Goal: Obtain resource: Download file/media

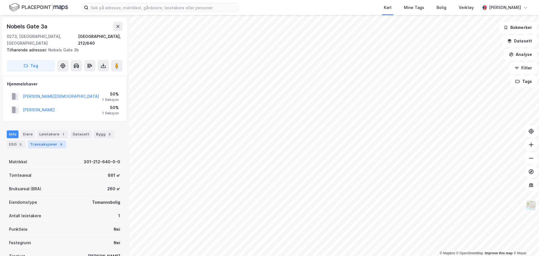
click at [51, 140] on div "Transaksjoner 9" at bounding box center [47, 144] width 38 height 8
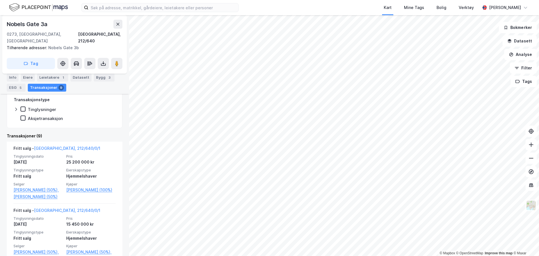
scroll to position [112, 0]
click at [254, 256] on html "Kart Mine Tags Bolig Verktøy [PERSON_NAME] © Mapbox © OpenStreetMap Improve thi…" at bounding box center [269, 128] width 539 height 256
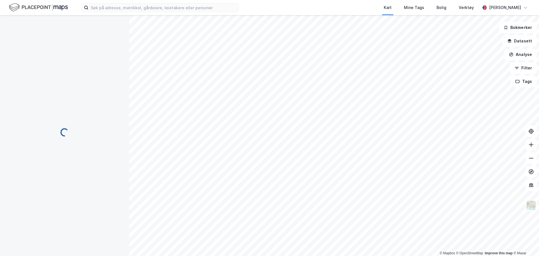
scroll to position [1, 0]
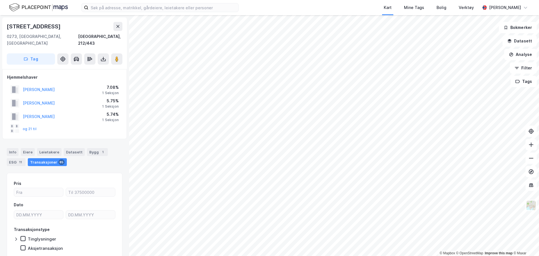
scroll to position [1, 0]
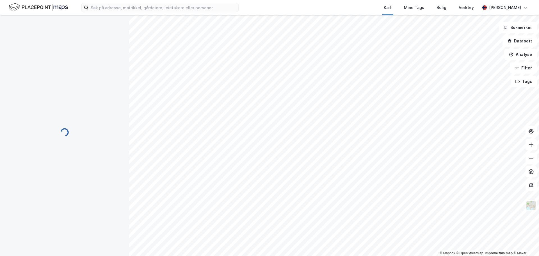
scroll to position [1, 0]
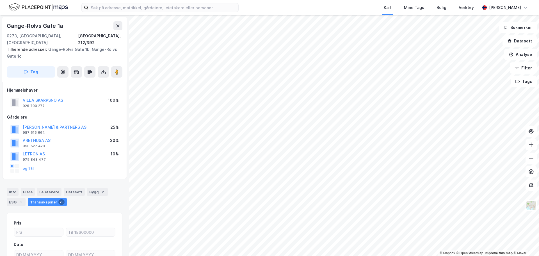
scroll to position [1, 0]
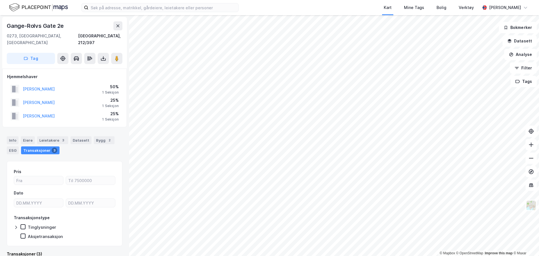
scroll to position [1, 0]
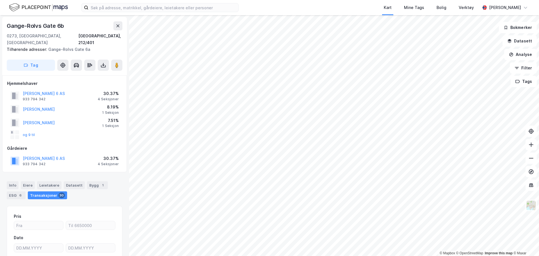
click at [291, 2] on div "Kart Mine Tags Bolig Verktøy [PERSON_NAME] © Mapbox © OpenStreetMap Improve thi…" at bounding box center [269, 128] width 539 height 256
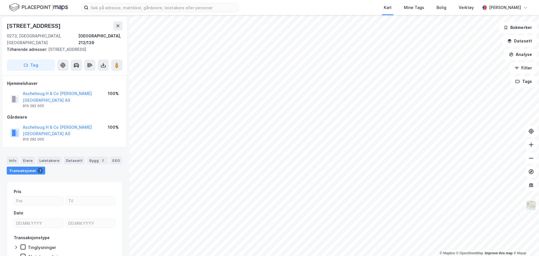
scroll to position [1, 0]
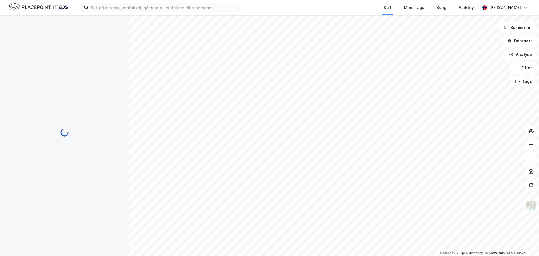
scroll to position [1, 0]
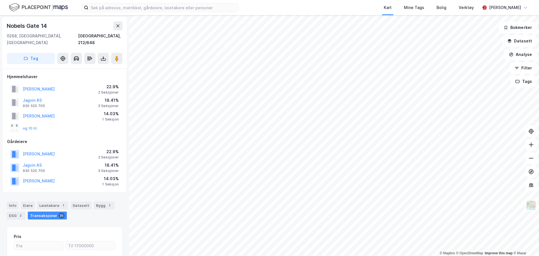
click at [377, 0] on html "Kart Mine Tags Bolig Verktøy [PERSON_NAME] © Mapbox © OpenStreetMap Improve thi…" at bounding box center [269, 128] width 539 height 256
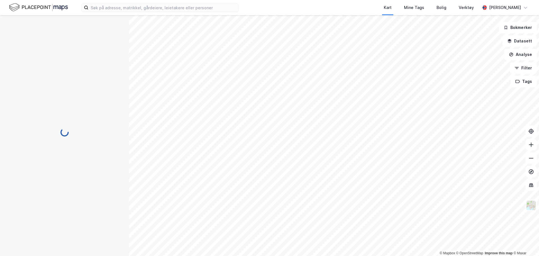
scroll to position [1, 0]
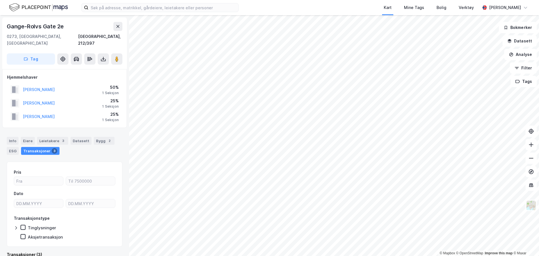
scroll to position [1, 0]
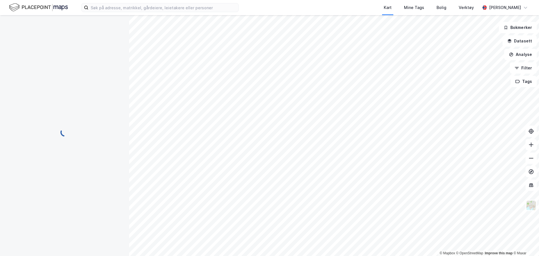
scroll to position [1, 0]
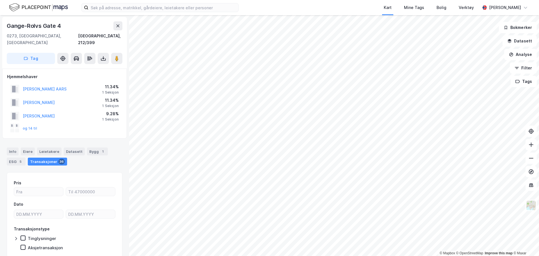
scroll to position [1, 0]
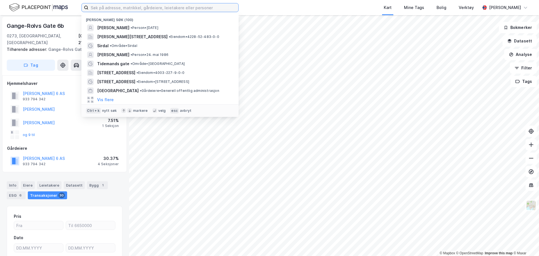
click at [164, 8] on input at bounding box center [163, 7] width 150 height 8
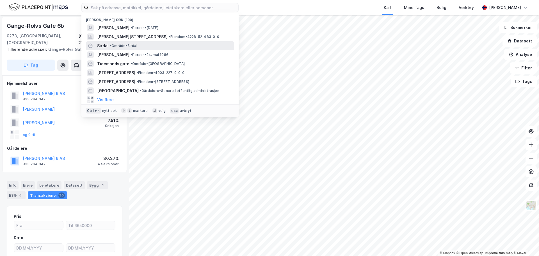
click at [121, 46] on span "• Område • [GEOGRAPHIC_DATA]" at bounding box center [124, 46] width 28 height 4
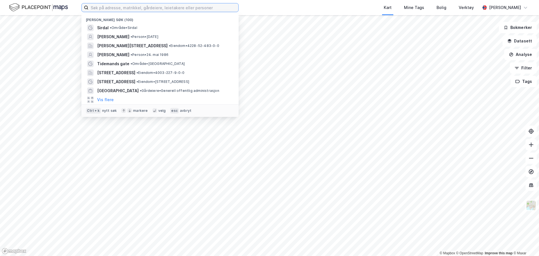
click at [109, 6] on input at bounding box center [163, 7] width 150 height 8
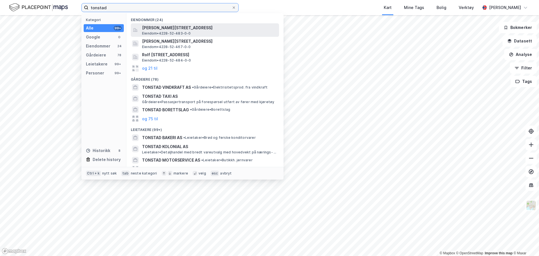
type input "tonstad"
click at [165, 31] on span "Eiendom • 4228-52-483-0-0" at bounding box center [166, 33] width 49 height 4
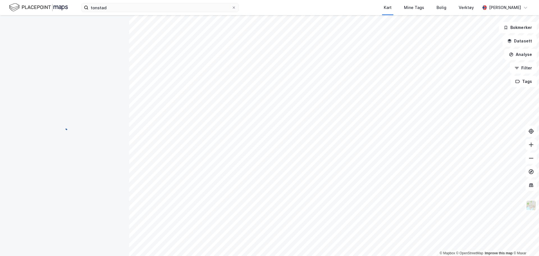
scroll to position [1, 0]
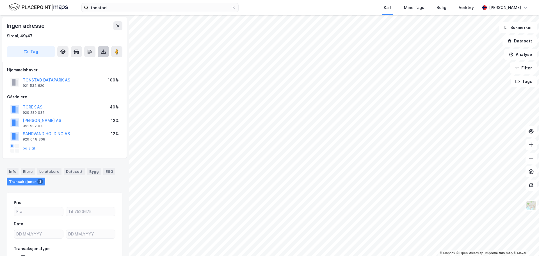
click at [105, 51] on icon at bounding box center [104, 52] width 6 height 6
click at [92, 62] on div "Last ned grunnbok" at bounding box center [75, 63] width 33 height 4
click at [104, 48] on button at bounding box center [103, 51] width 11 height 11
click at [92, 64] on div "Last ned grunnbok" at bounding box center [75, 63] width 33 height 4
